Goal: Task Accomplishment & Management: Manage account settings

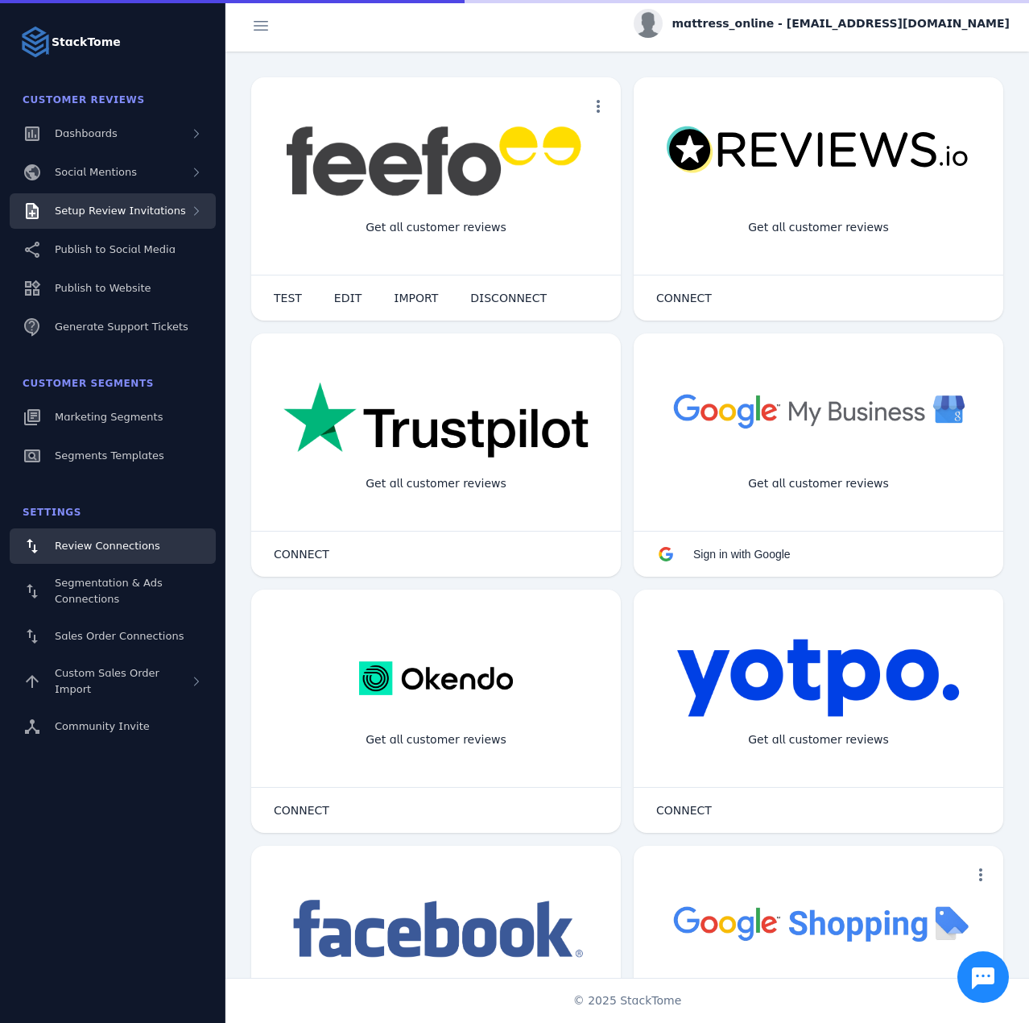
click at [144, 222] on div "Setup Review Invitations" at bounding box center [113, 210] width 206 height 35
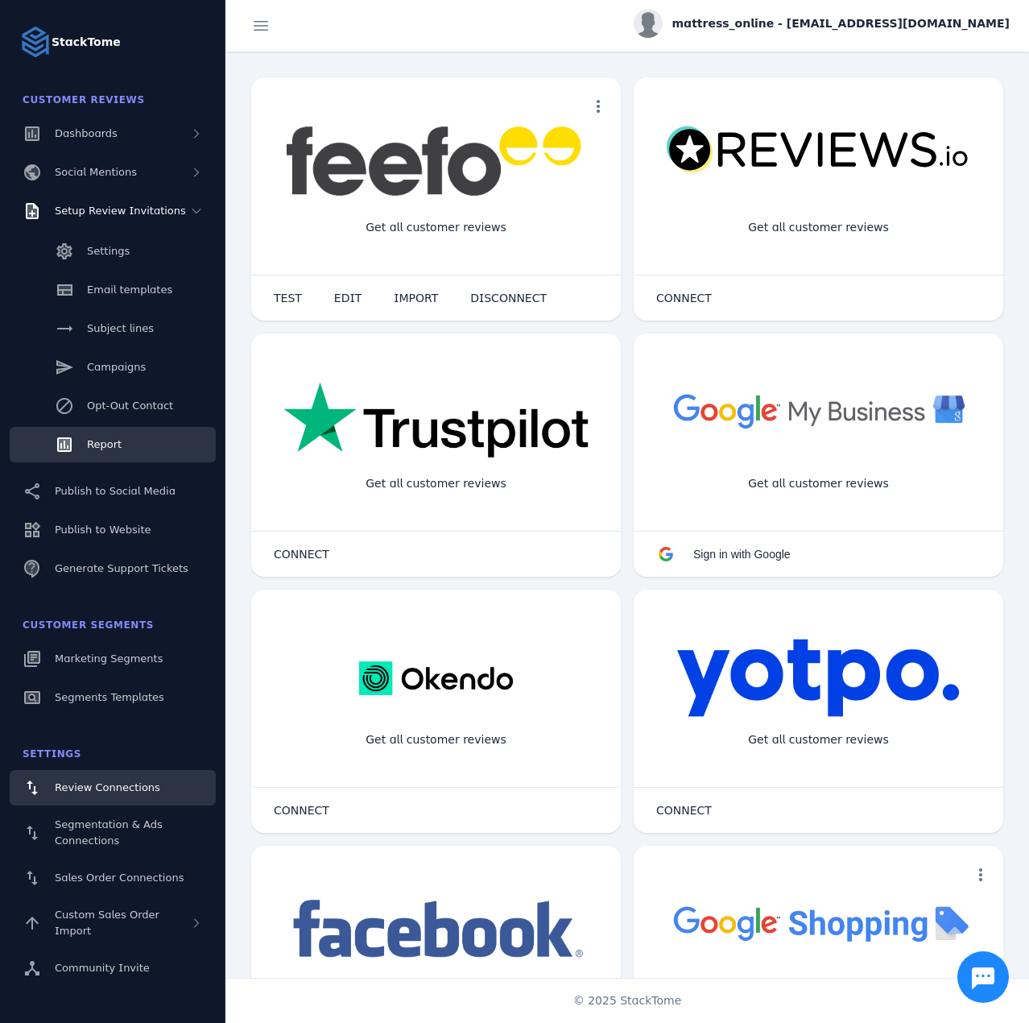
click at [116, 440] on span "Report" at bounding box center [104, 444] width 35 height 12
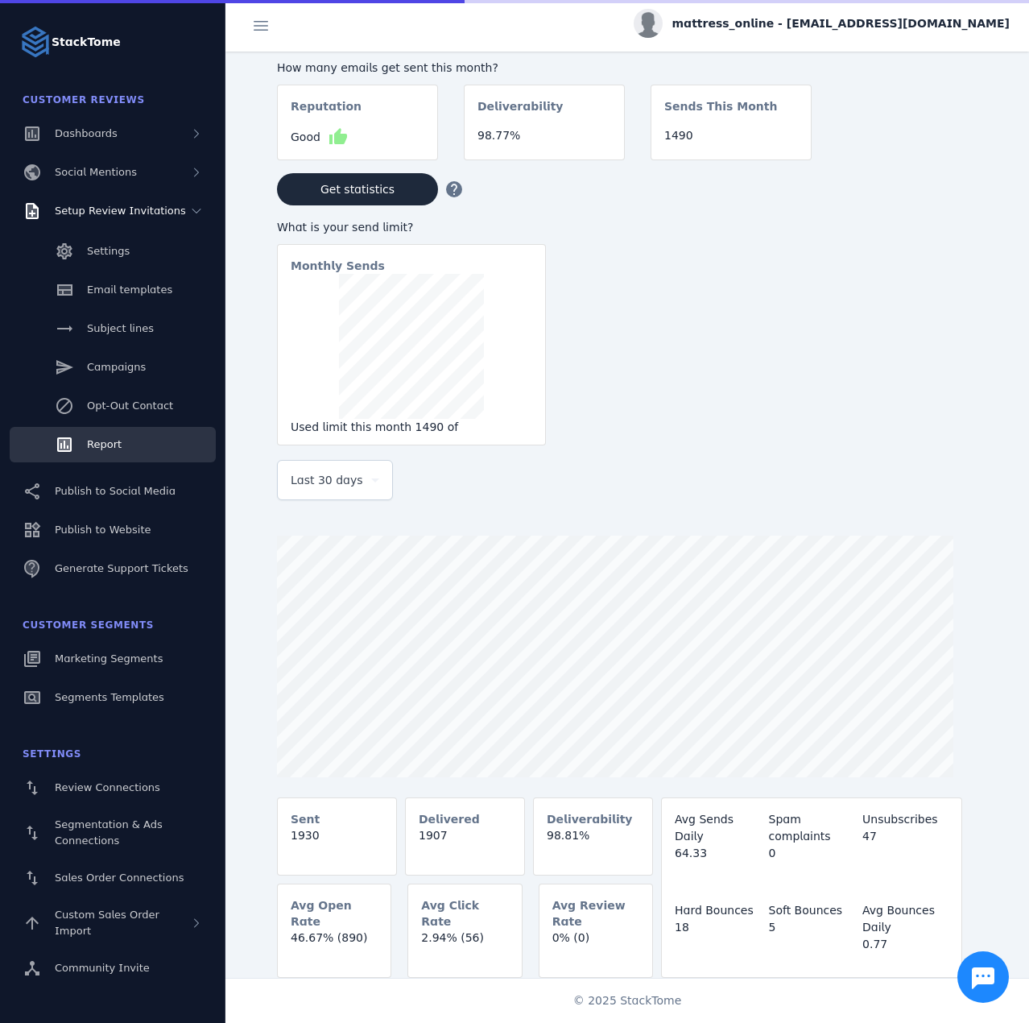
click at [353, 479] on div "Last 30 days" at bounding box center [328, 479] width 74 height 19
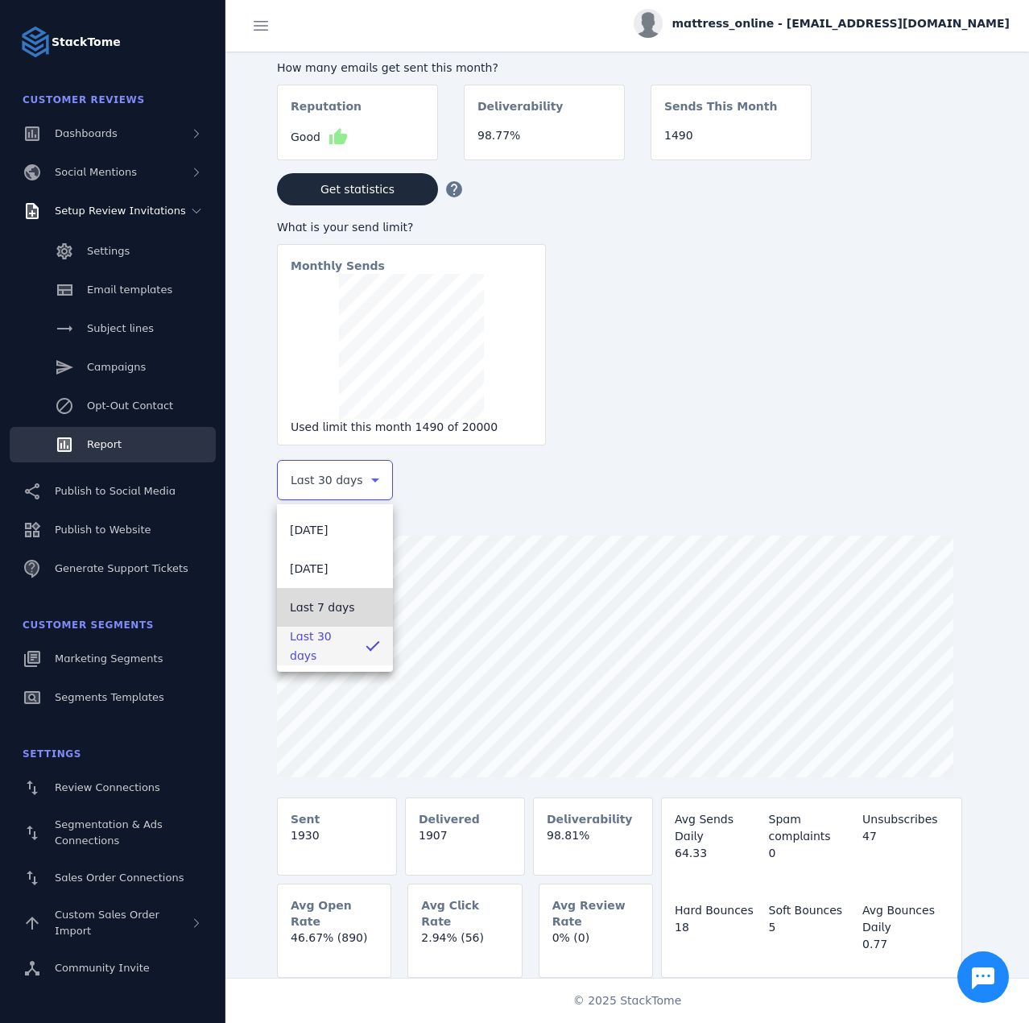
click at [307, 607] on span "Last 7 days" at bounding box center [322, 607] width 65 height 19
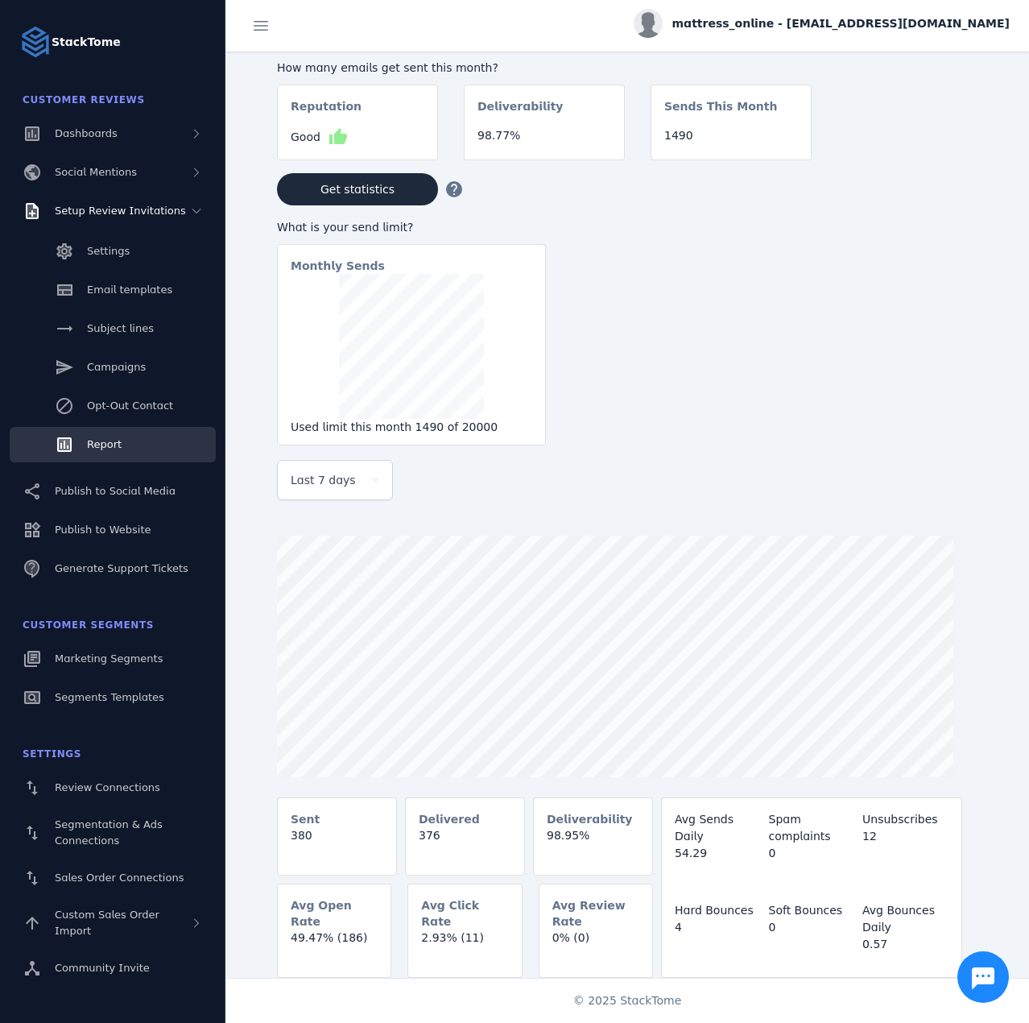
click at [907, 29] on span "mattress_online - [EMAIL_ADDRESS][DOMAIN_NAME]" at bounding box center [841, 23] width 337 height 17
click at [950, 147] on span "Sign out" at bounding box center [959, 155] width 47 height 19
